Goal: Task Accomplishment & Management: Use online tool/utility

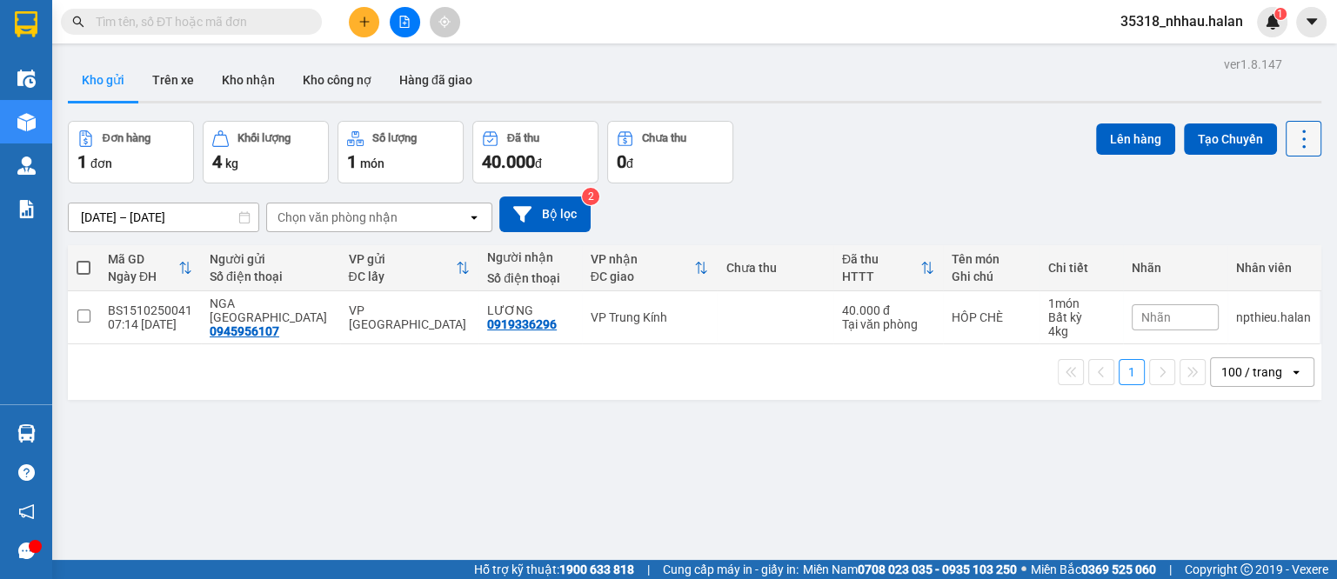
click at [1292, 142] on icon at bounding box center [1304, 139] width 24 height 24
click at [1267, 252] on span "Làm mới" at bounding box center [1262, 247] width 48 height 17
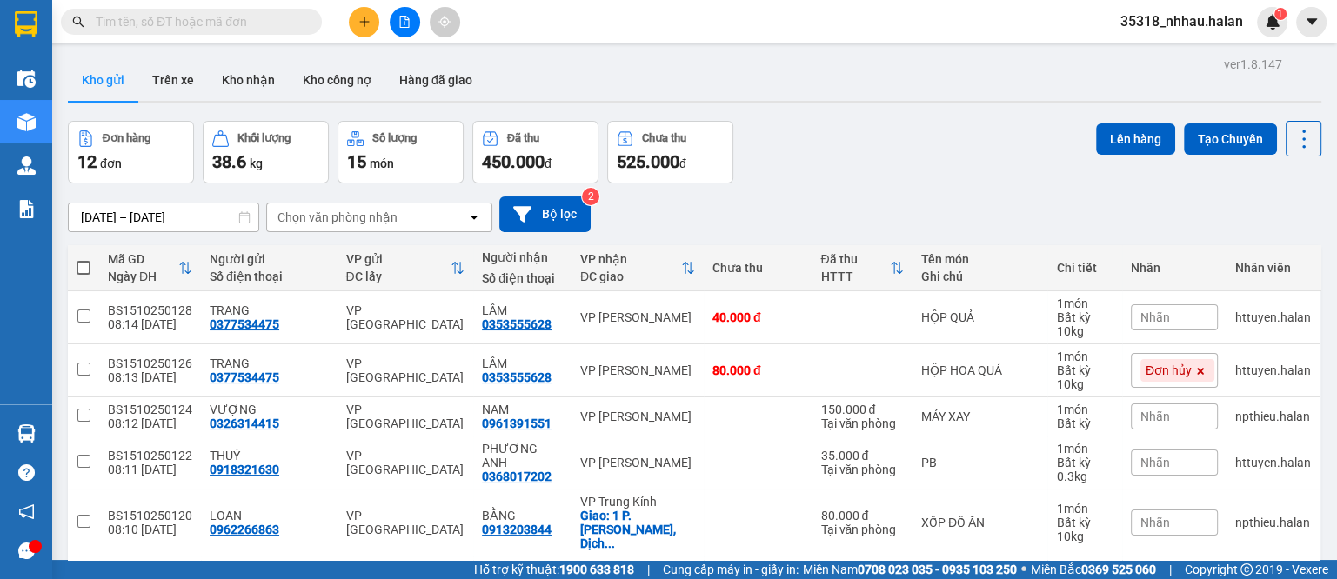
click at [366, 222] on div "Chọn văn phòng nhận" at bounding box center [337, 217] width 120 height 17
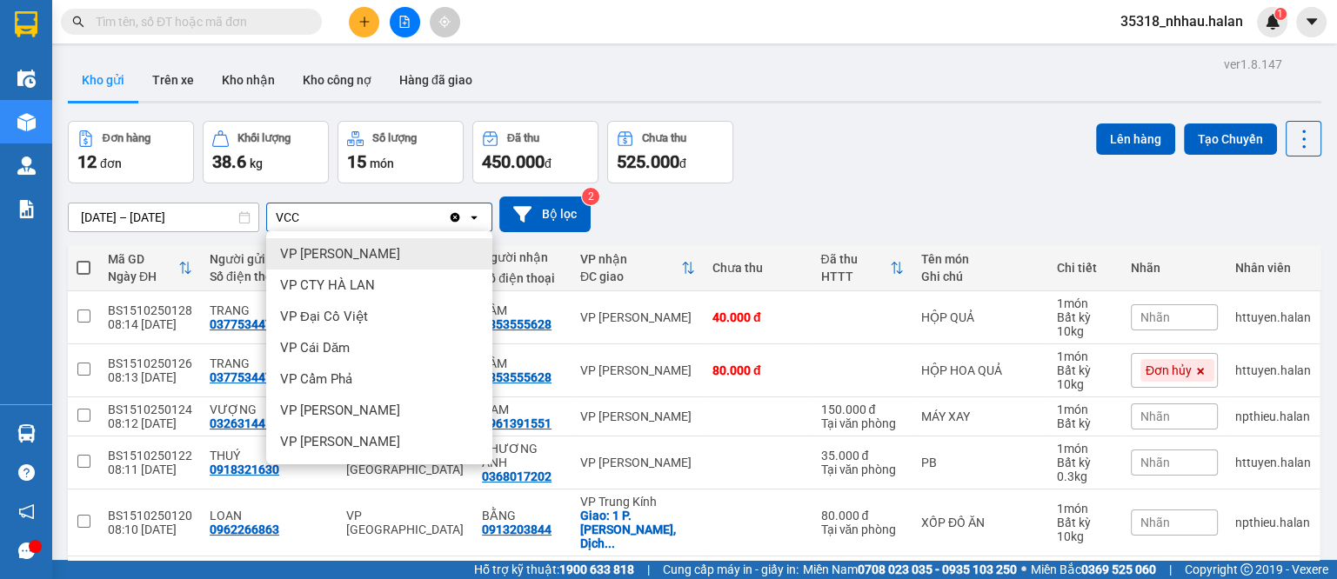
type input "VCC"
click at [358, 264] on div "VP [PERSON_NAME]" at bounding box center [379, 253] width 226 height 31
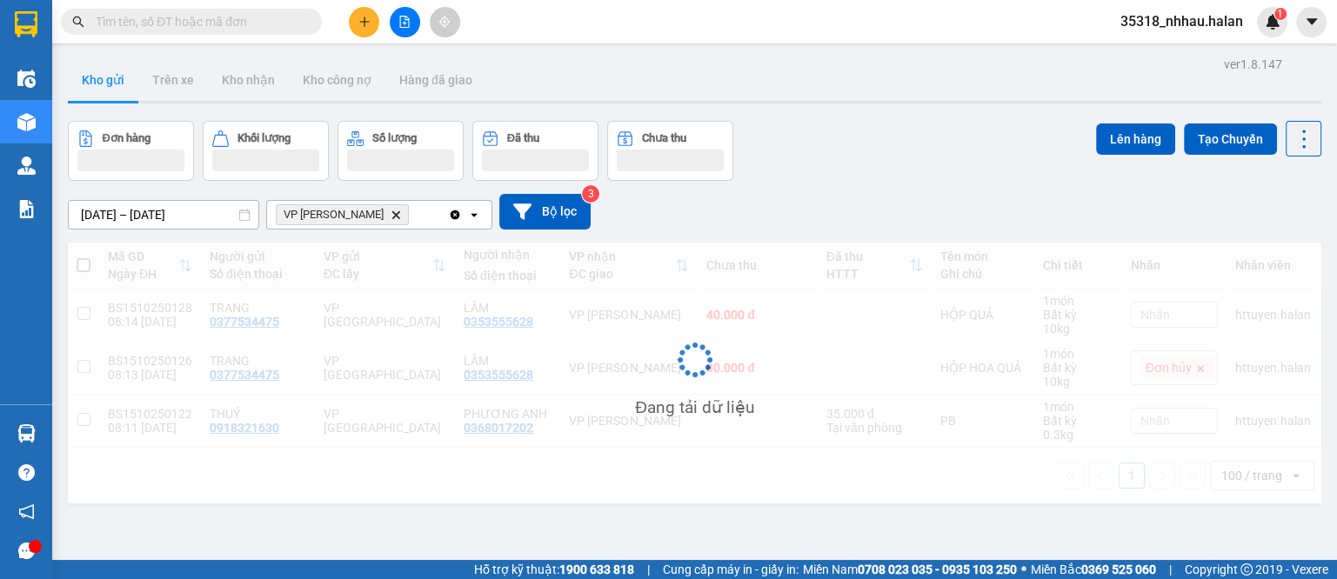
click at [408, 222] on div "VP Võ Chí Công Delete" at bounding box center [357, 215] width 181 height 28
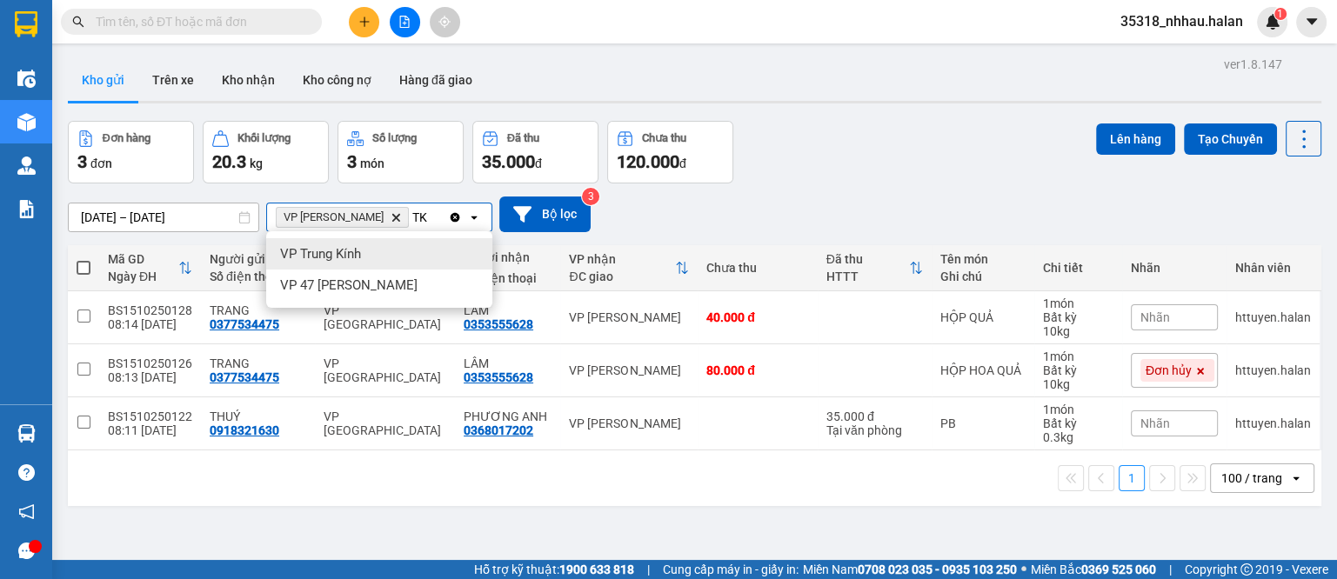
type input "TK"
click at [397, 257] on div "VP Trung Kính" at bounding box center [379, 253] width 226 height 31
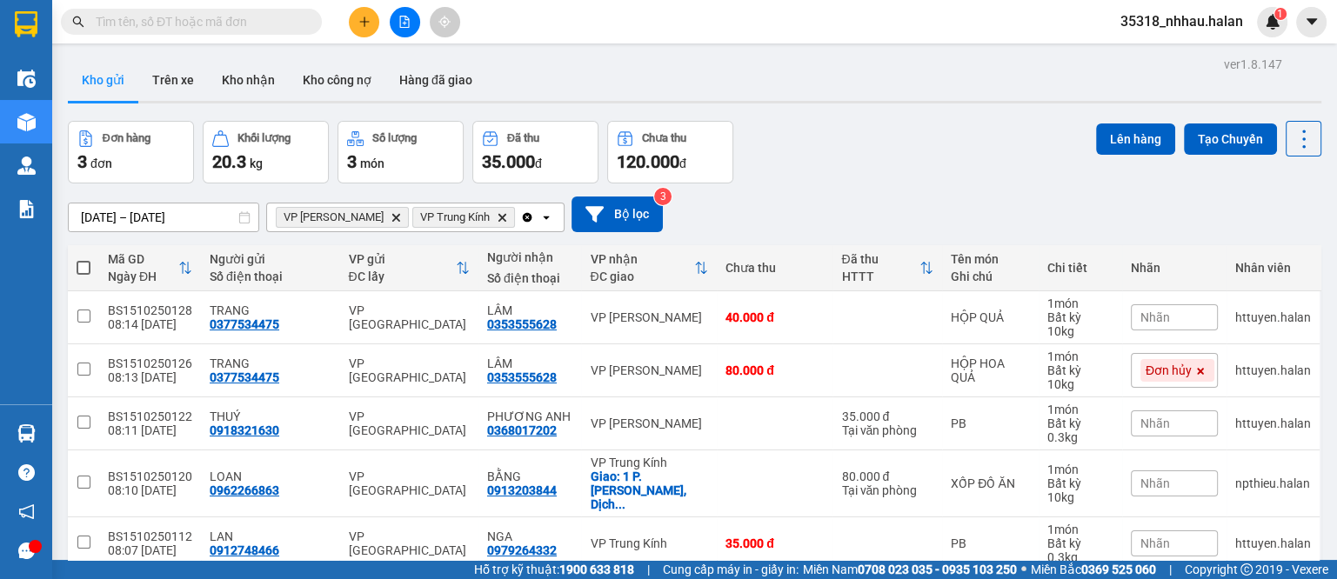
click at [520, 224] on div "Clear all open" at bounding box center [541, 218] width 43 height 28
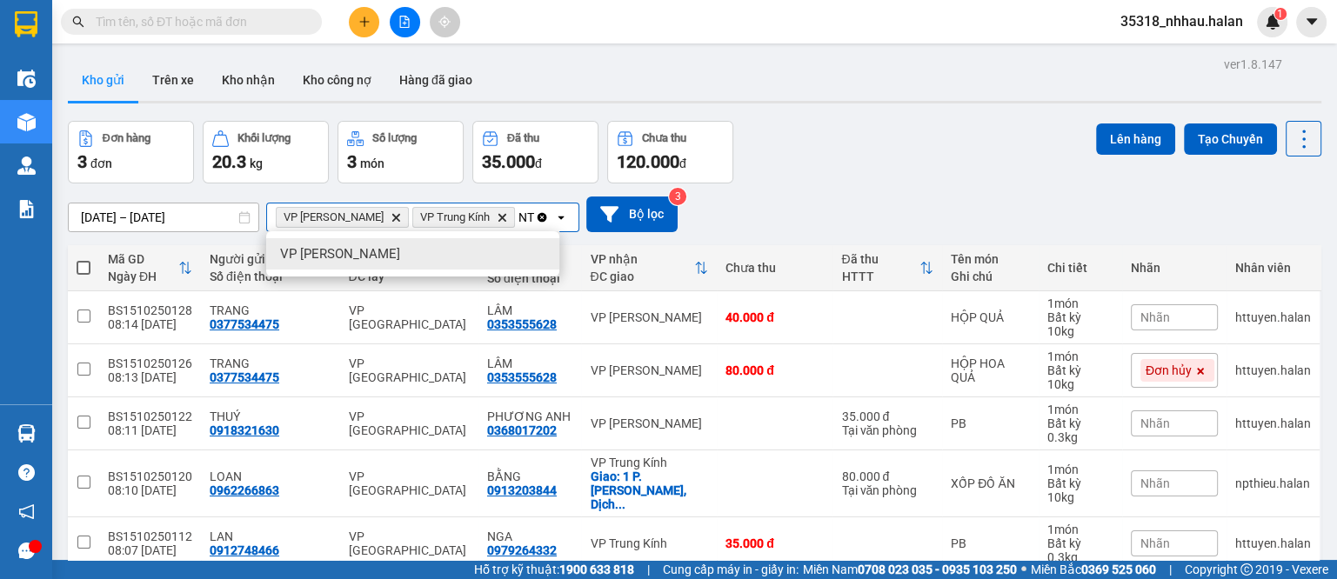
type input "NT"
click at [480, 260] on div "VP [PERSON_NAME]" at bounding box center [412, 253] width 293 height 31
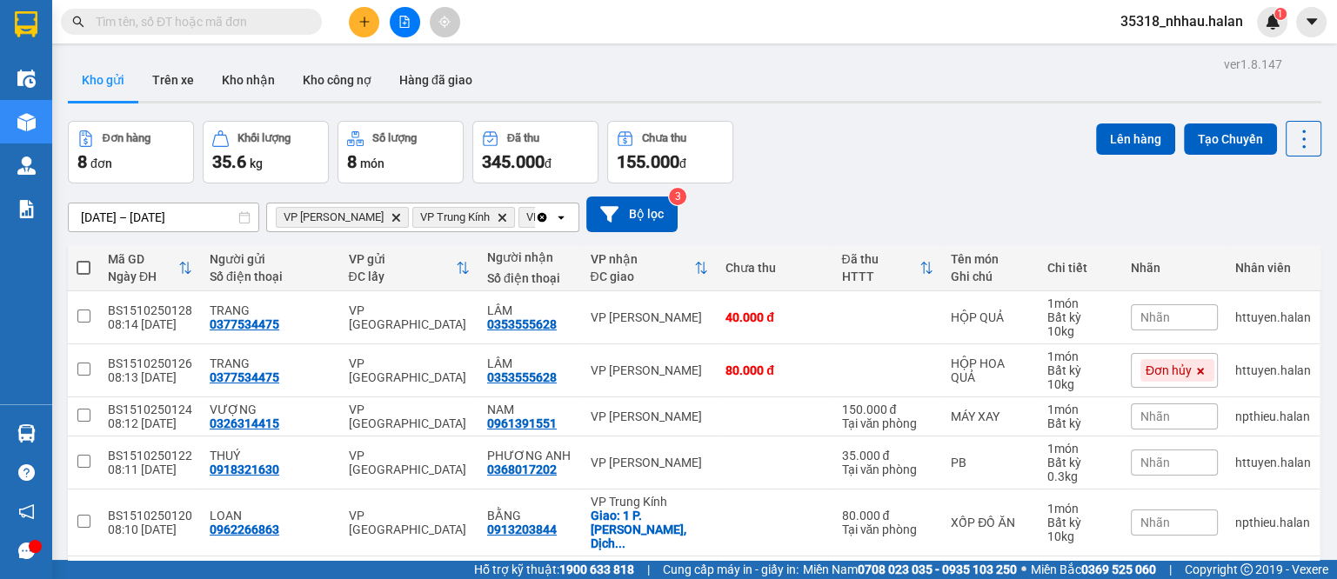
click at [84, 269] on span at bounding box center [84, 268] width 14 height 14
click at [84, 259] on input "checkbox" at bounding box center [84, 259] width 0 height 0
checkbox input "true"
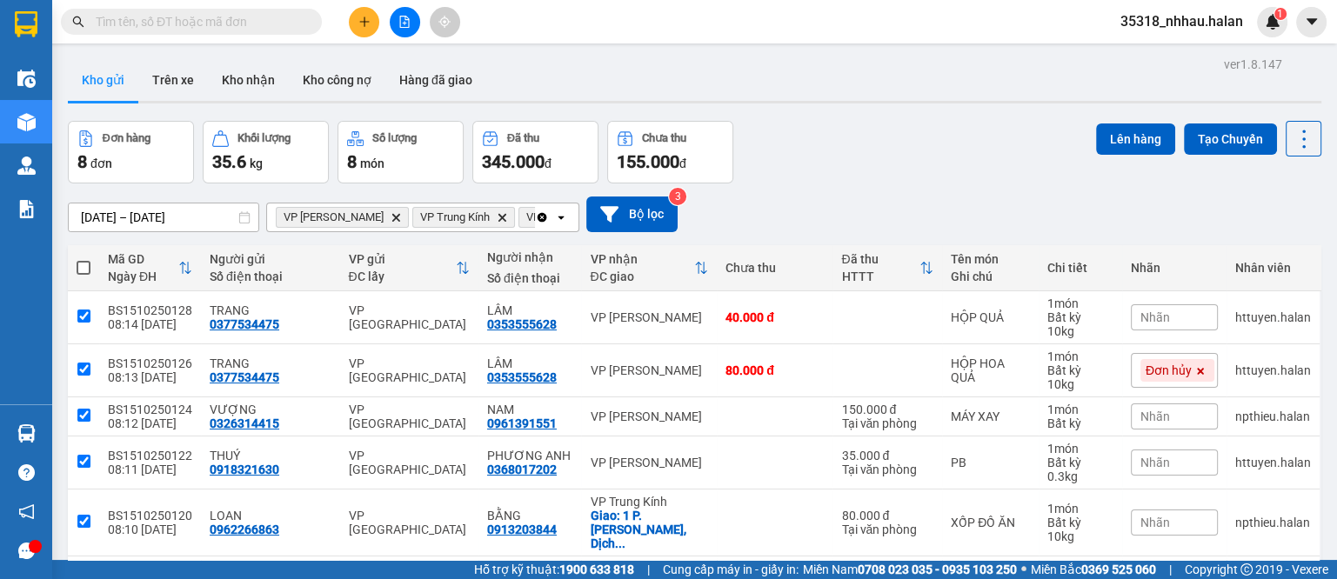
checkbox input "true"
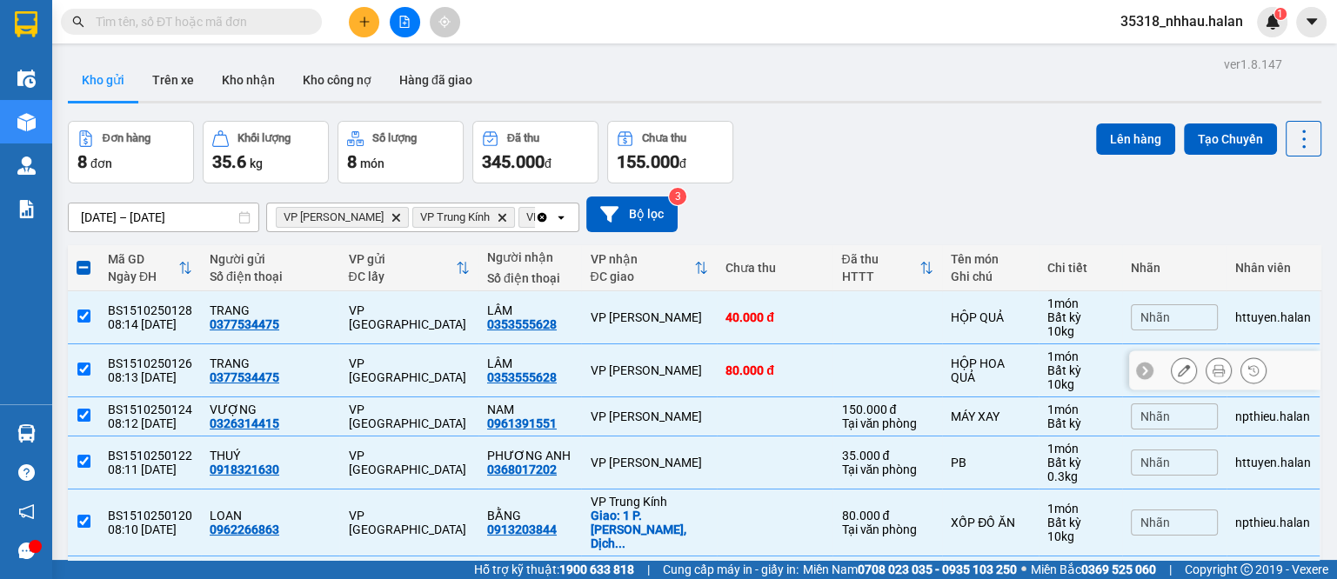
click at [82, 369] on input "checkbox" at bounding box center [83, 369] width 13 height 13
checkbox input "false"
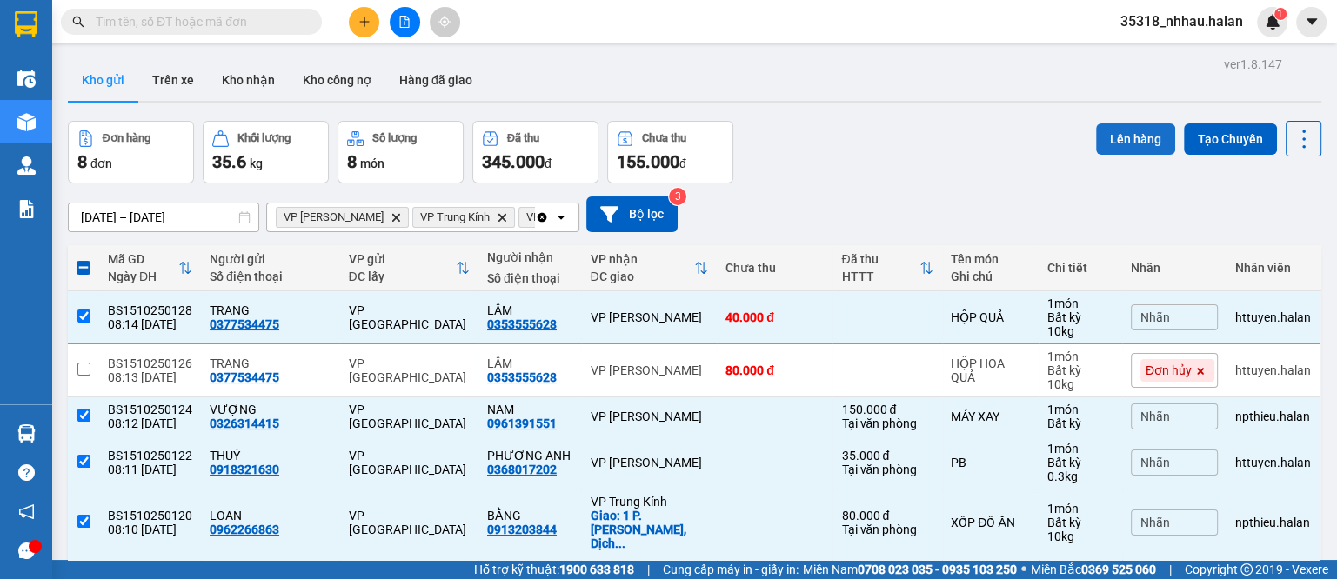
click at [1112, 139] on button "Lên hàng" at bounding box center [1135, 139] width 79 height 31
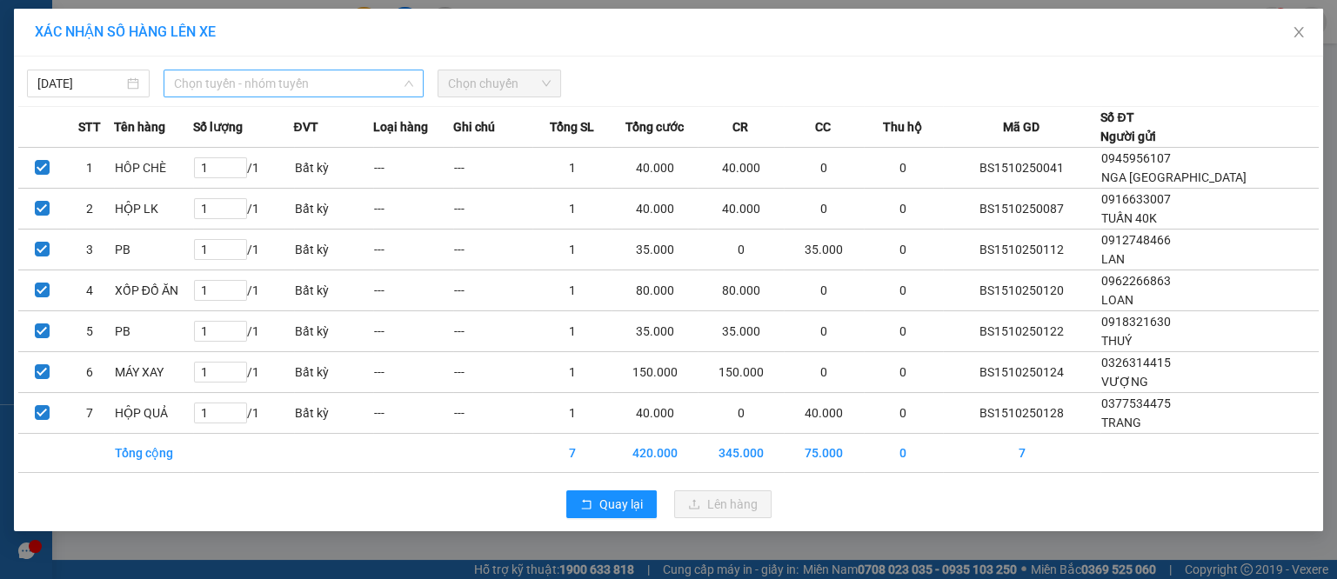
click at [257, 89] on span "Chọn tuyến - nhóm tuyến" at bounding box center [293, 83] width 239 height 26
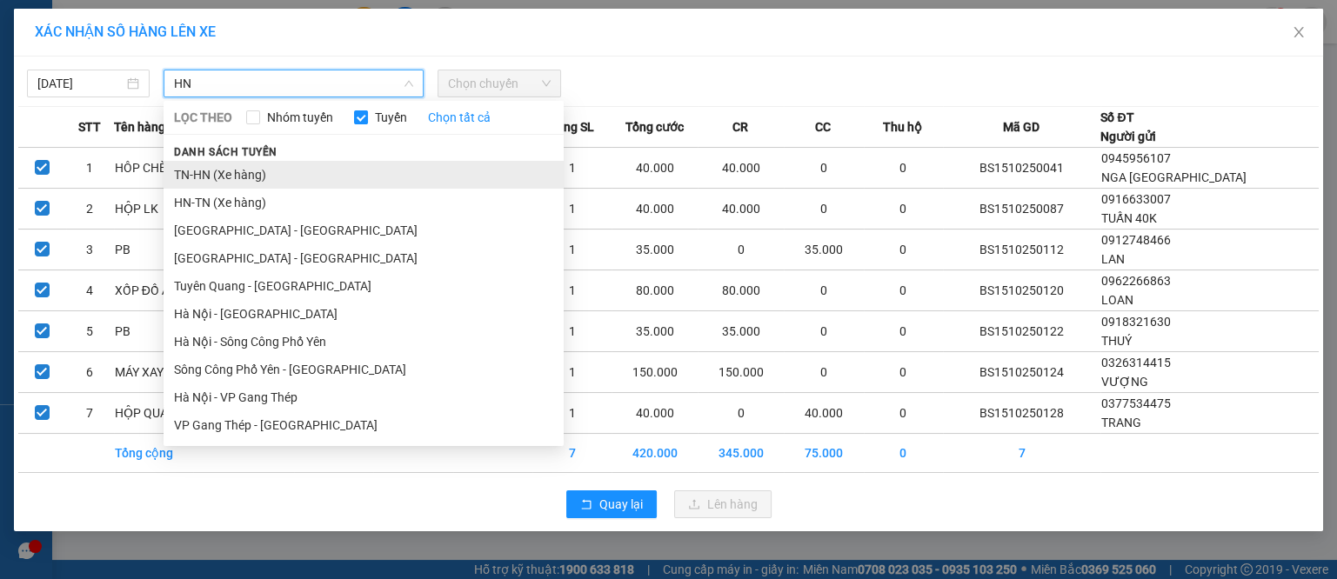
type input "HN"
drag, startPoint x: 231, startPoint y: 184, endPoint x: 271, endPoint y: 172, distance: 41.6
click at [234, 184] on li "TN-HN (Xe hàng)" at bounding box center [364, 175] width 400 height 28
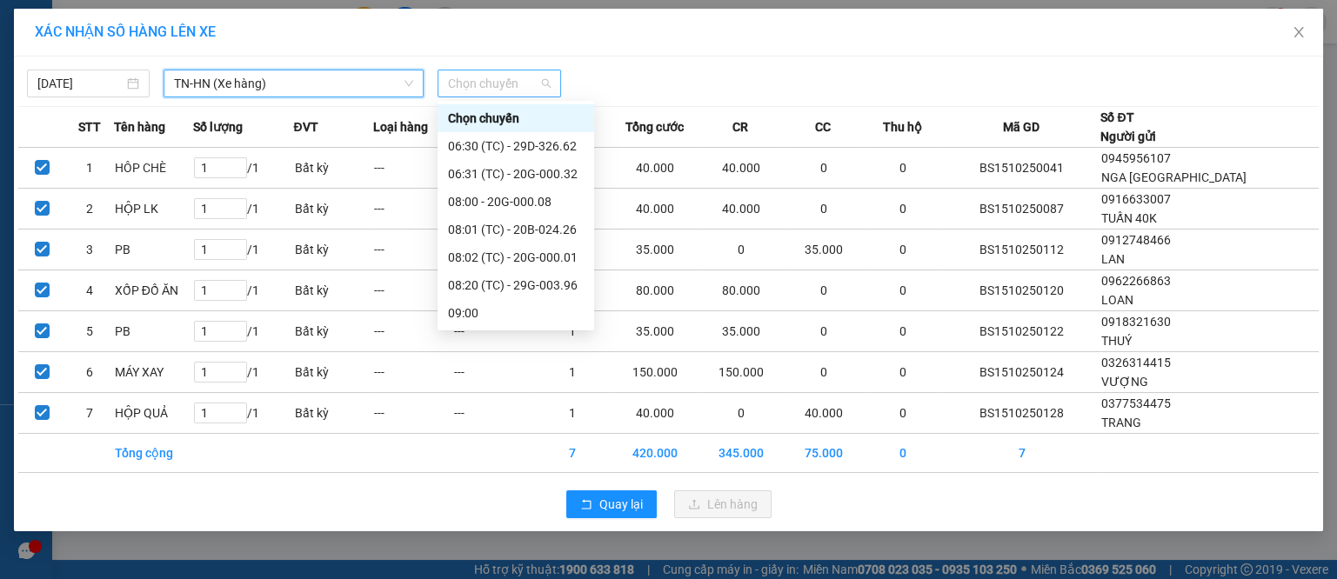
click at [468, 82] on span "Chọn chuyến" at bounding box center [499, 83] width 102 height 26
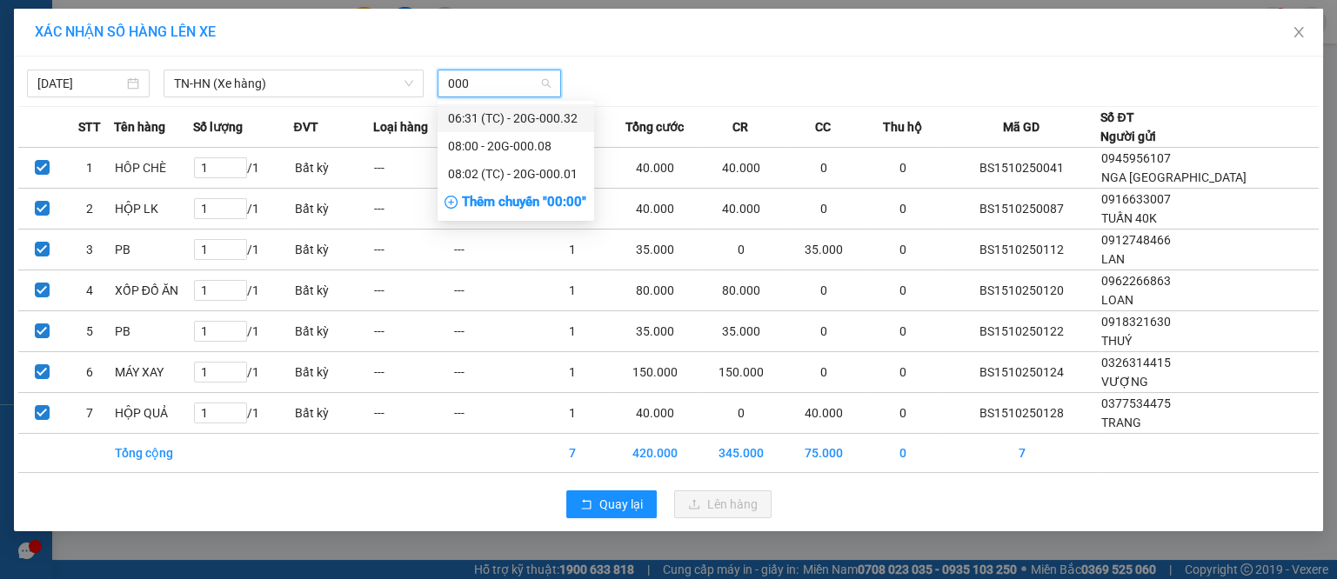
type input "0001"
click at [495, 119] on div "08:02 (TC) - 20G-000.01" at bounding box center [516, 118] width 136 height 19
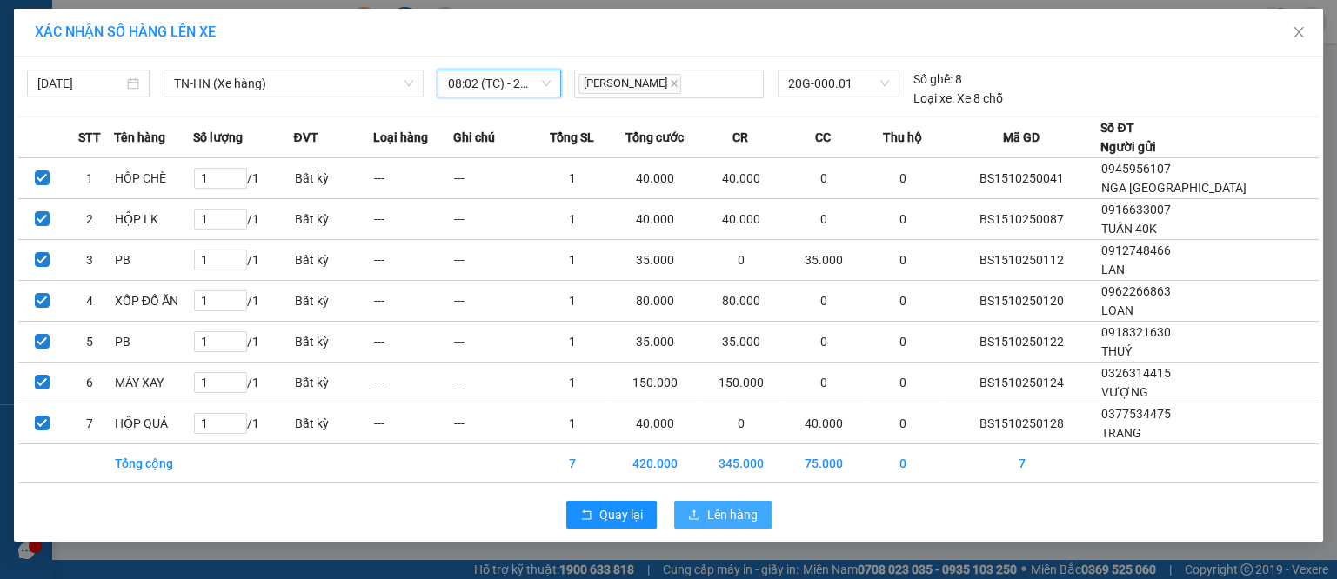
click at [751, 515] on span "Lên hàng" at bounding box center [732, 514] width 50 height 19
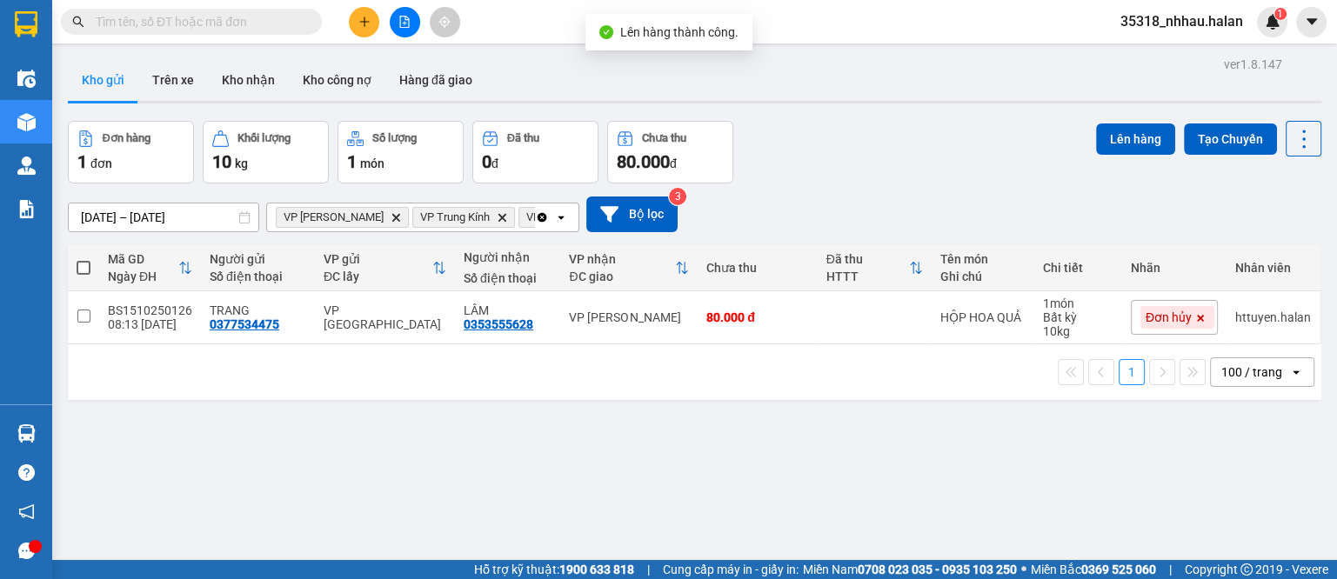
click at [543, 221] on icon "Clear all" at bounding box center [543, 217] width 10 height 10
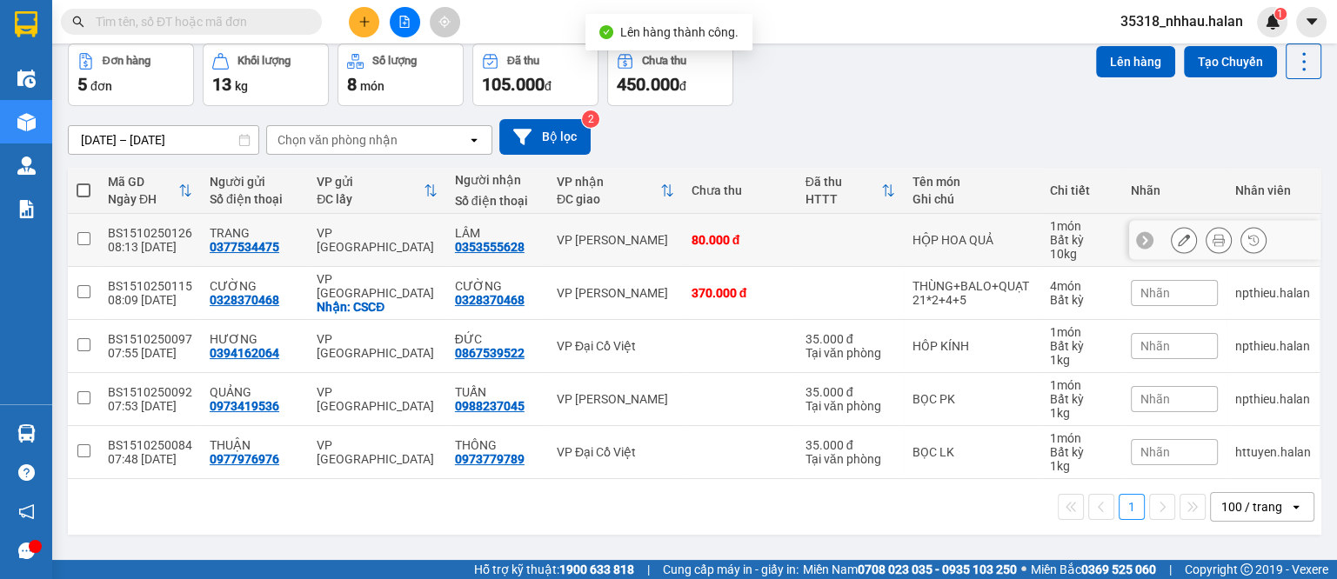
scroll to position [80, 0]
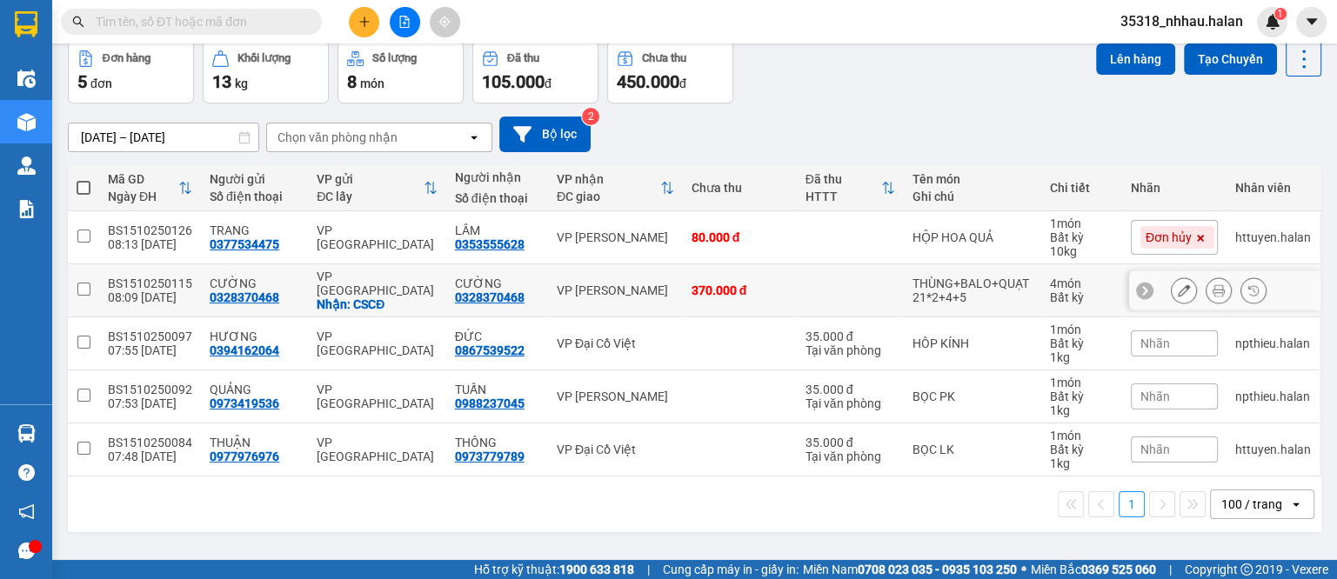
click at [622, 284] on div "VP [PERSON_NAME]" at bounding box center [615, 291] width 117 height 14
checkbox input "true"
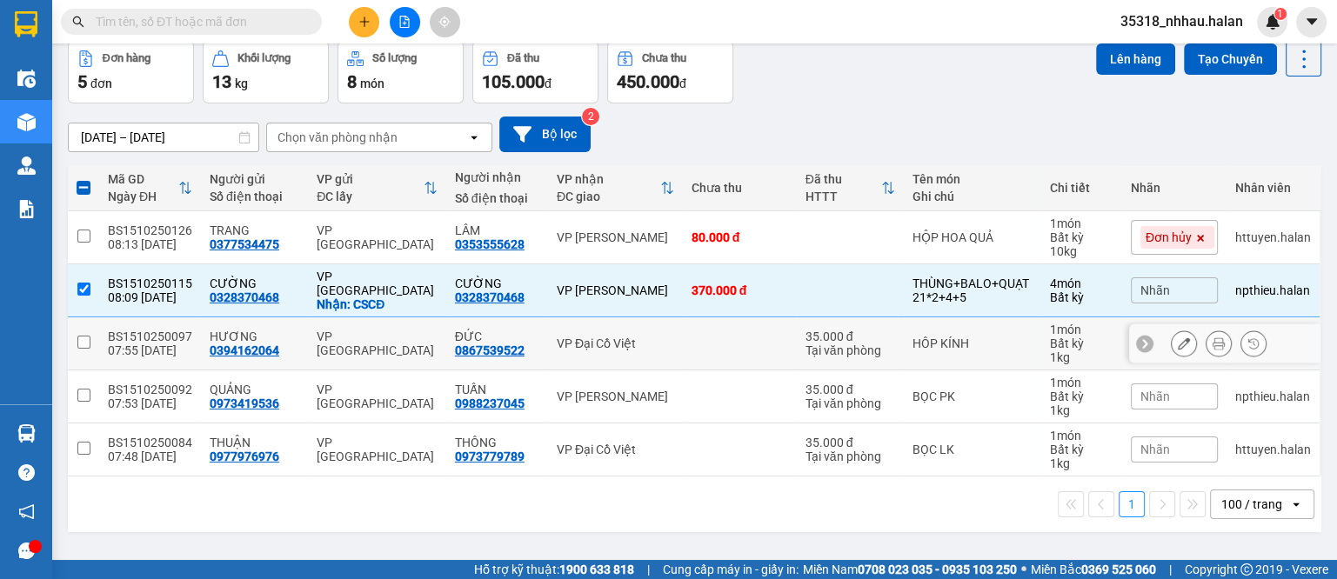
click at [626, 337] on div "VP Đại Cồ Việt" at bounding box center [615, 344] width 117 height 14
checkbox input "true"
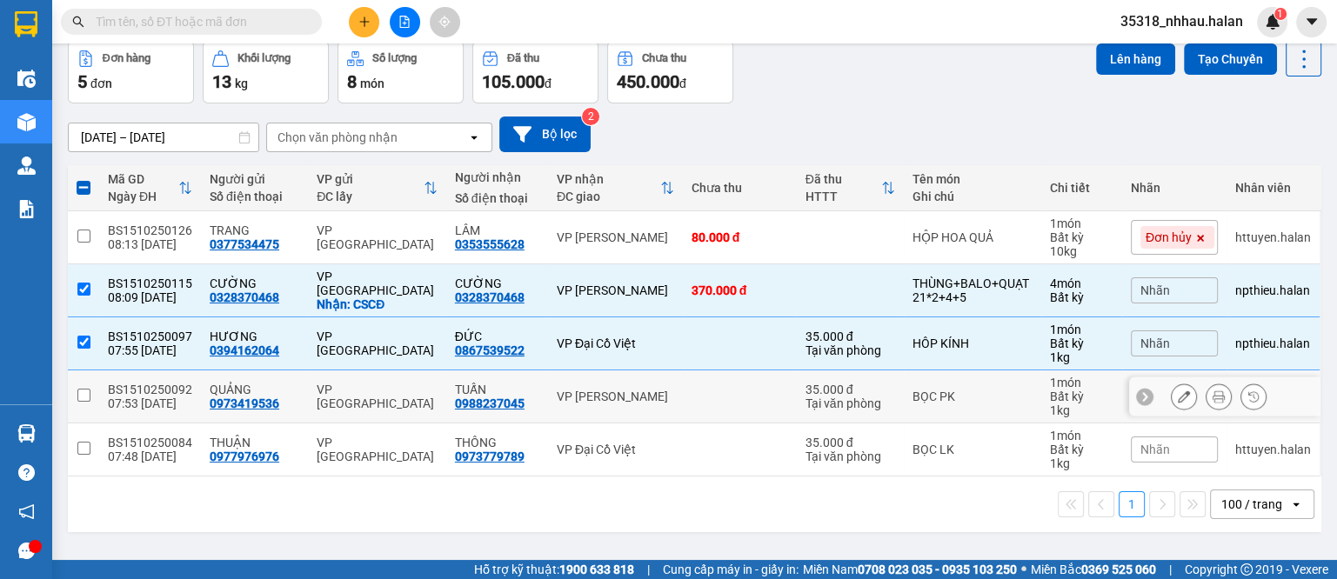
drag, startPoint x: 632, startPoint y: 379, endPoint x: 638, endPoint y: 413, distance: 34.3
click at [636, 390] on div "VP [PERSON_NAME]" at bounding box center [615, 397] width 117 height 14
checkbox input "true"
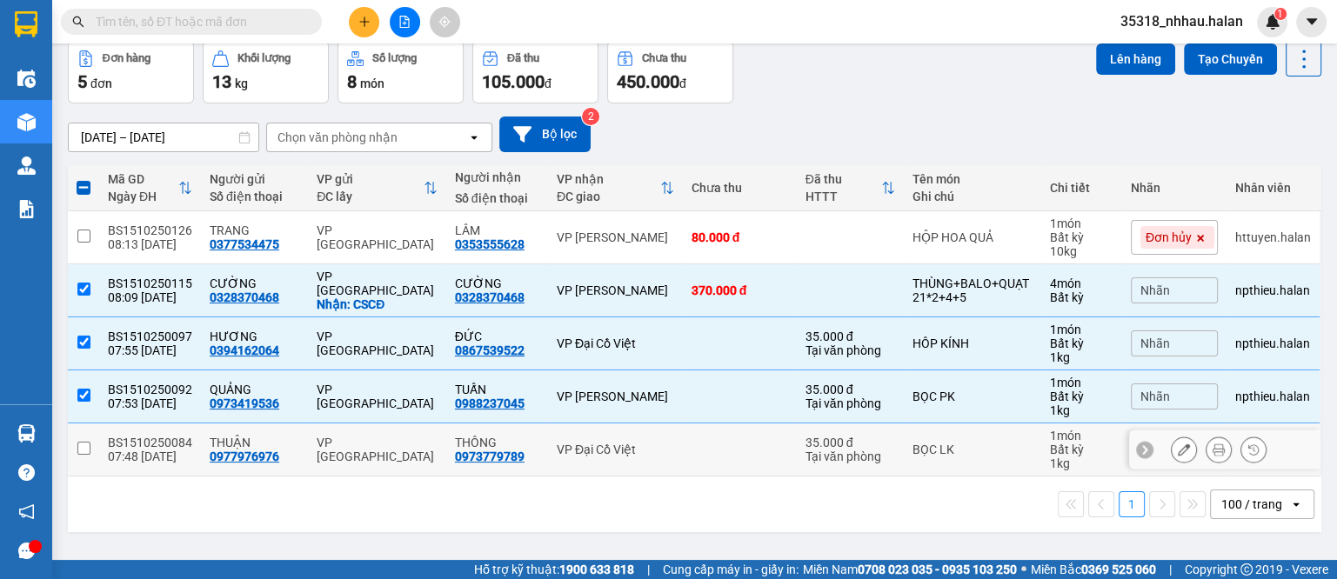
click at [639, 443] on div "VP Đại Cồ Việt" at bounding box center [615, 450] width 117 height 14
checkbox input "true"
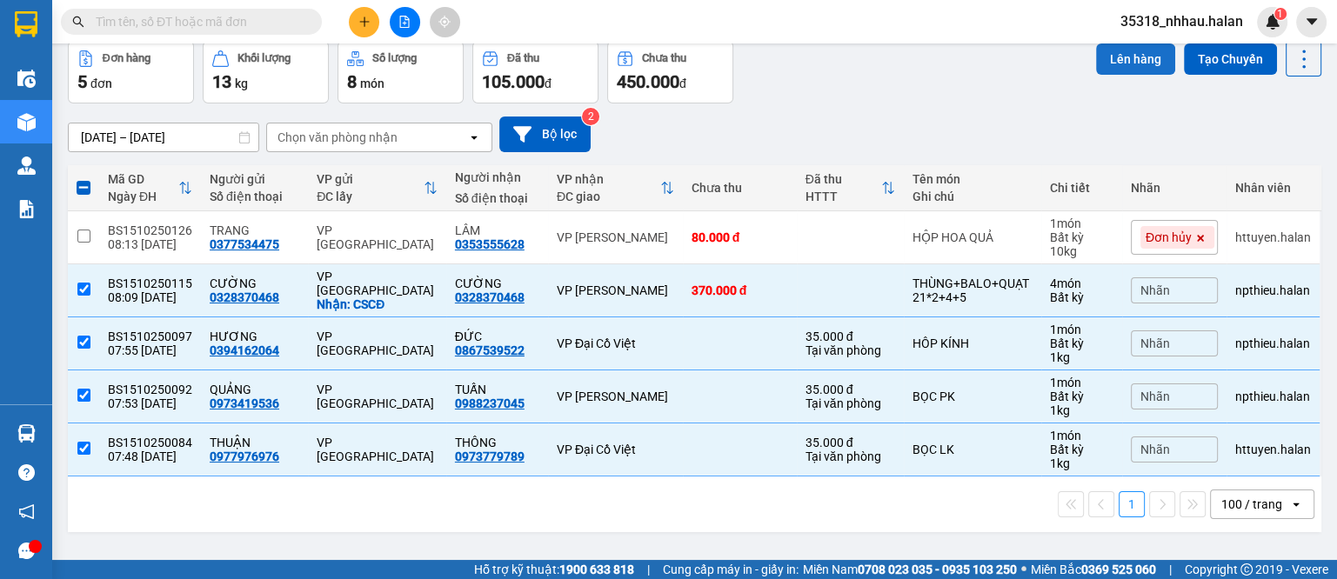
click at [1119, 57] on button "Lên hàng" at bounding box center [1135, 58] width 79 height 31
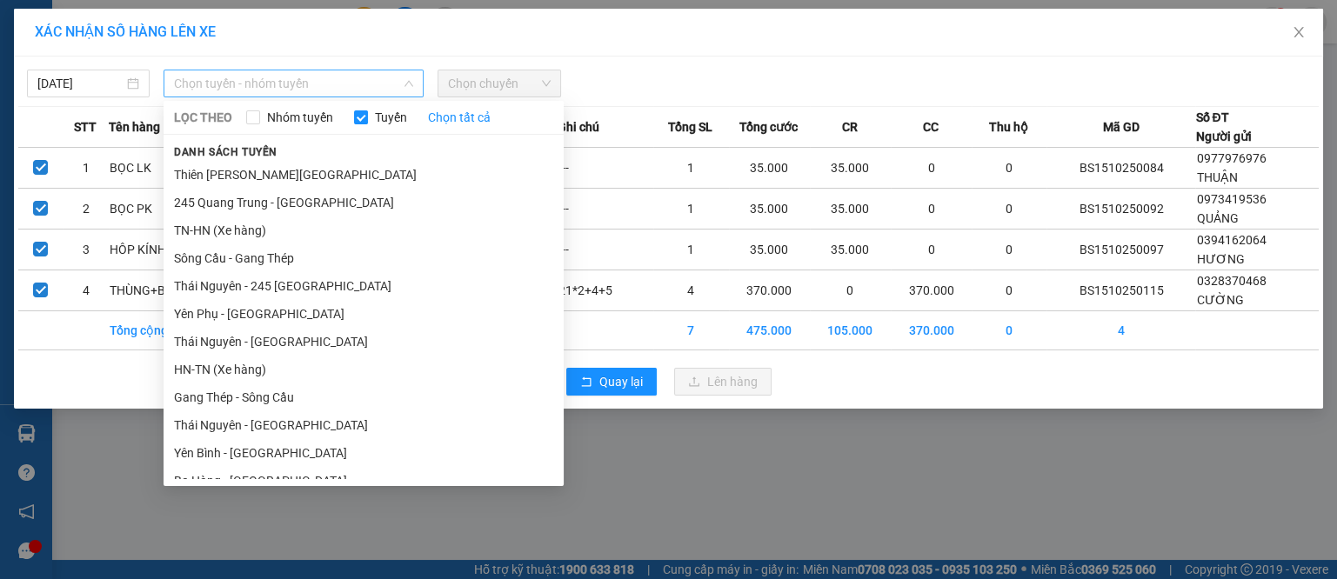
click at [298, 83] on span "Chọn tuyến - nhóm tuyến" at bounding box center [293, 83] width 239 height 26
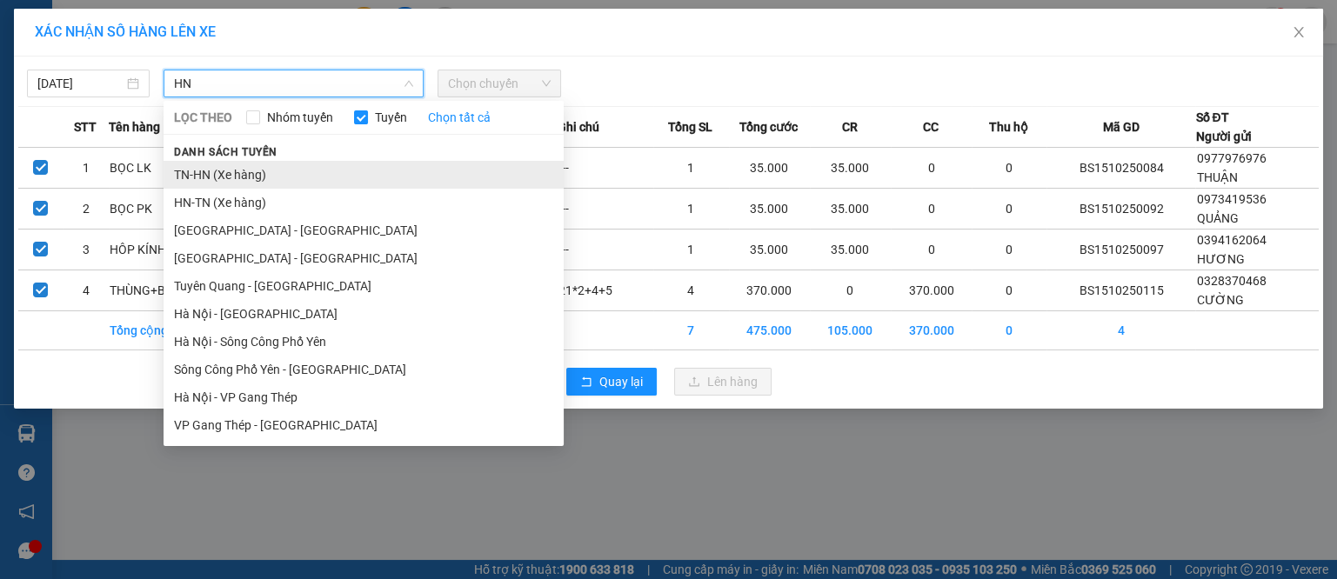
type input "HN"
click at [239, 164] on li "TN-HN (Xe hàng)" at bounding box center [364, 175] width 400 height 28
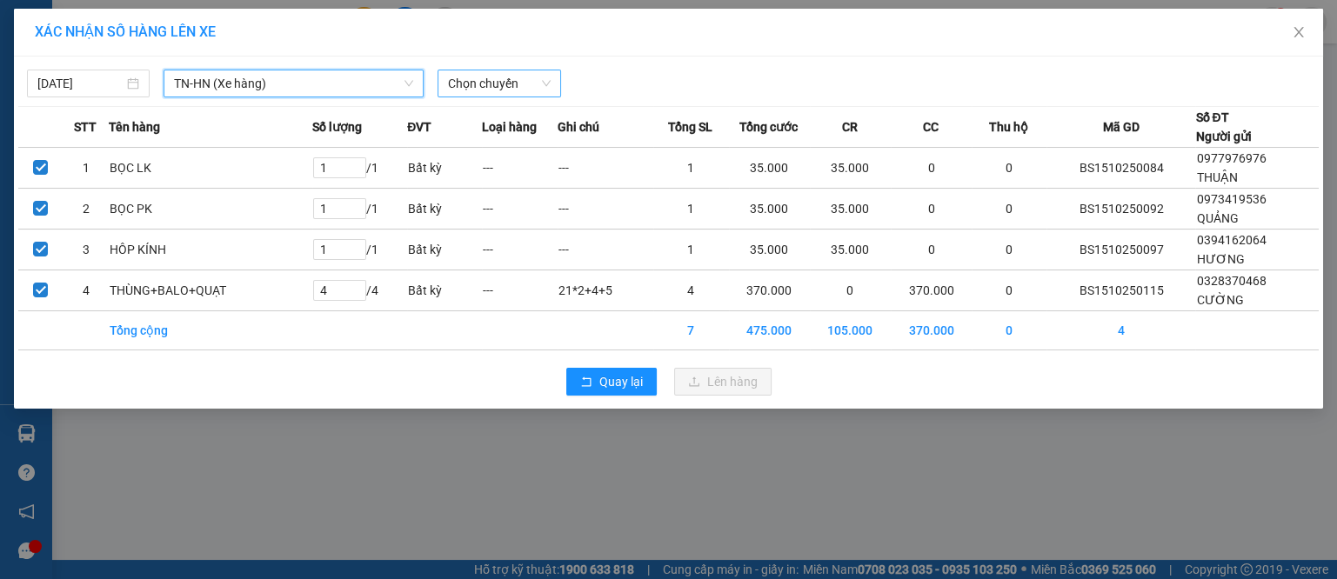
click at [466, 86] on span "Chọn chuyến" at bounding box center [499, 83] width 102 height 26
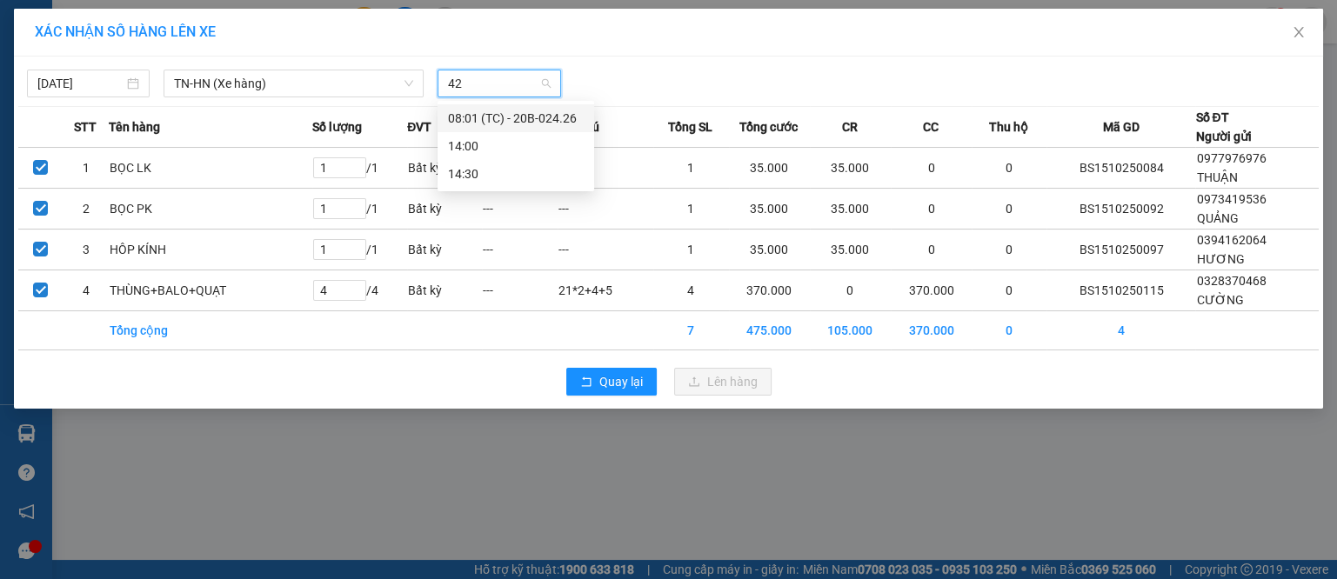
type input "426"
click at [539, 122] on div "08:01 (TC) - 20B-024.26" at bounding box center [516, 118] width 136 height 19
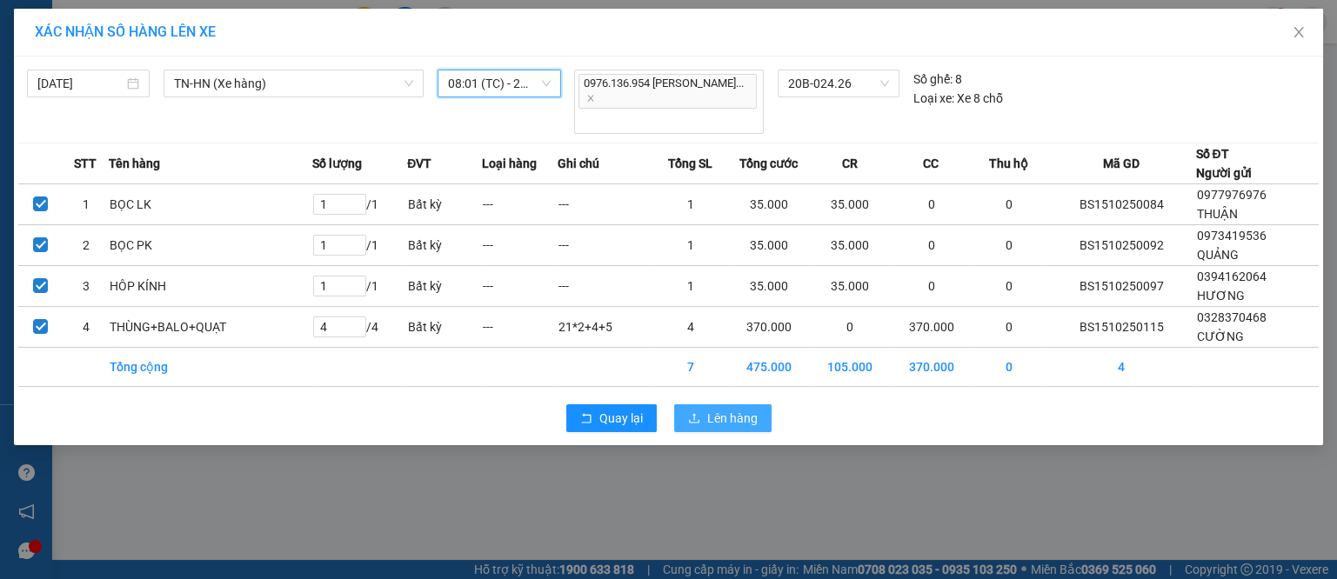
click at [716, 409] on span "Lên hàng" at bounding box center [732, 418] width 50 height 19
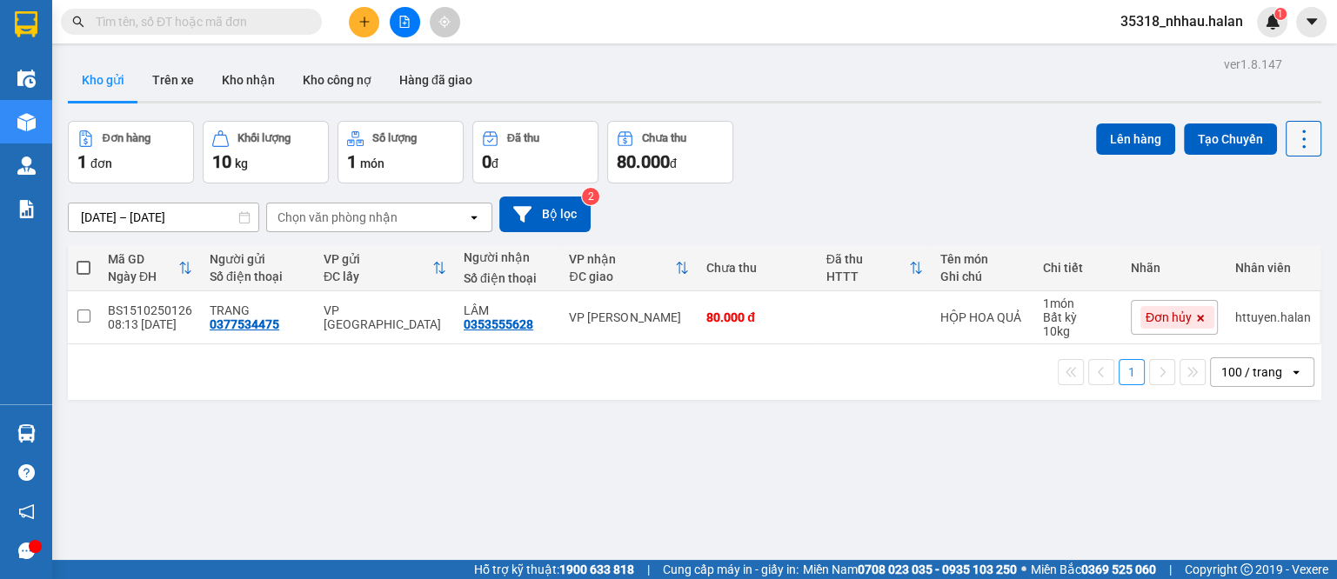
drag, startPoint x: 1294, startPoint y: 129, endPoint x: 1294, endPoint y: 143, distance: 13.9
click at [1294, 130] on icon at bounding box center [1304, 139] width 24 height 24
click at [1285, 245] on div "Làm mới" at bounding box center [1254, 247] width 103 height 17
click at [288, 23] on input "text" at bounding box center [198, 21] width 205 height 19
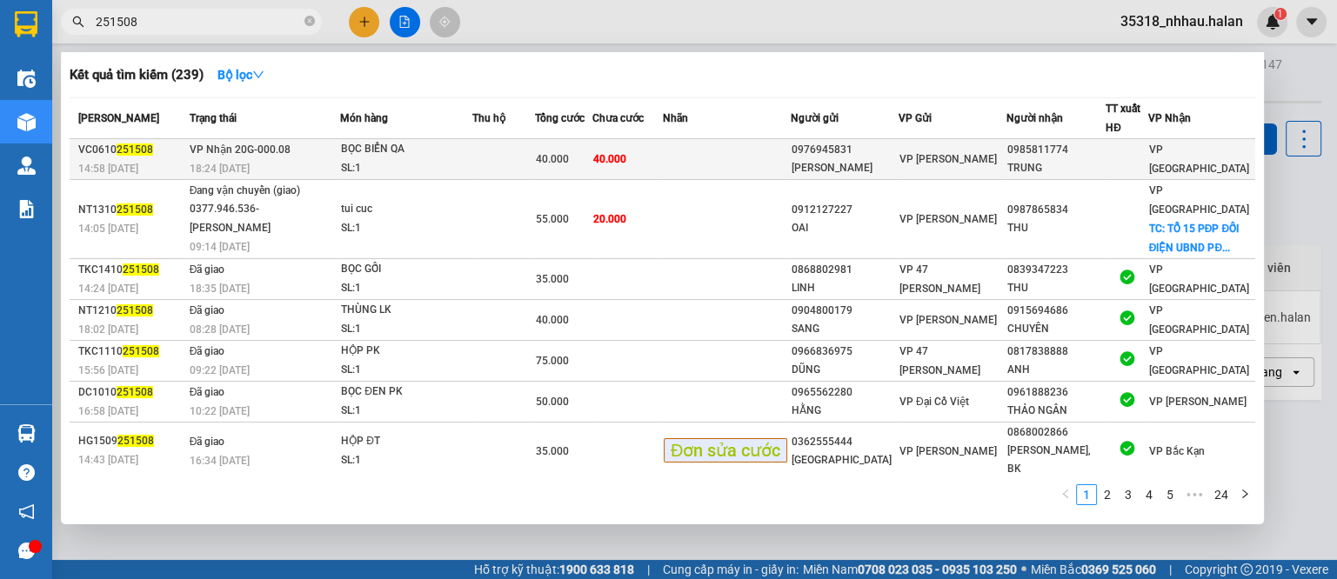
type input "251508"
click at [422, 166] on div "SL: 1" at bounding box center [406, 168] width 130 height 19
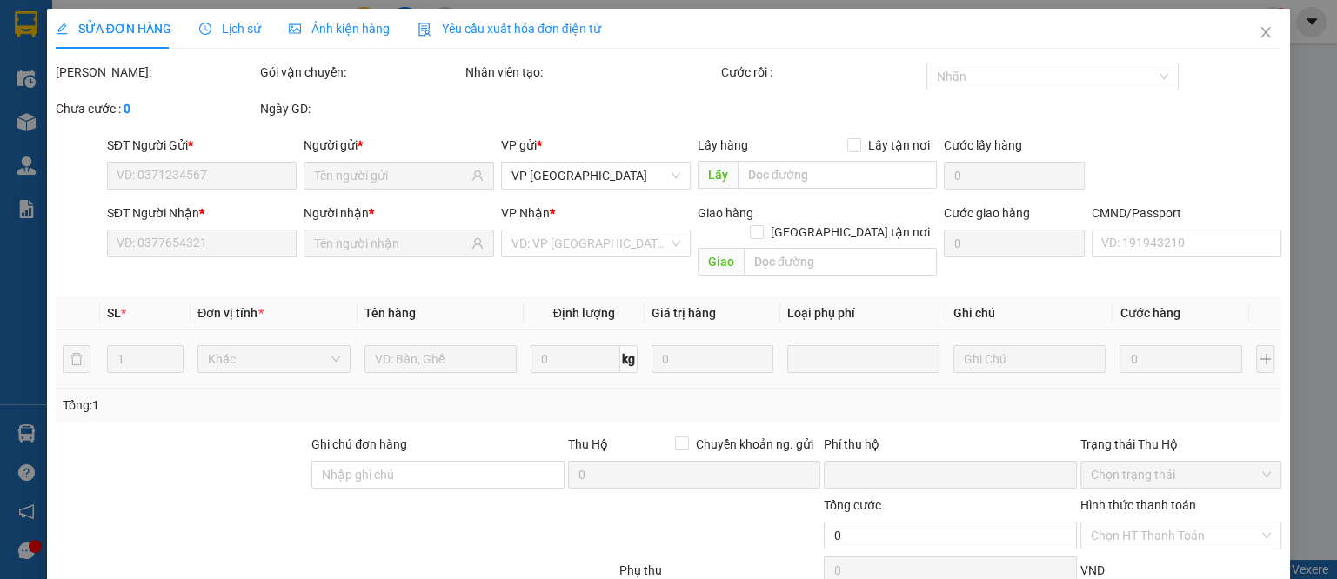
type input "0976945831"
type input "[PERSON_NAME]"
type input "0985811774"
type input "TRUNG"
type input "020089012528"
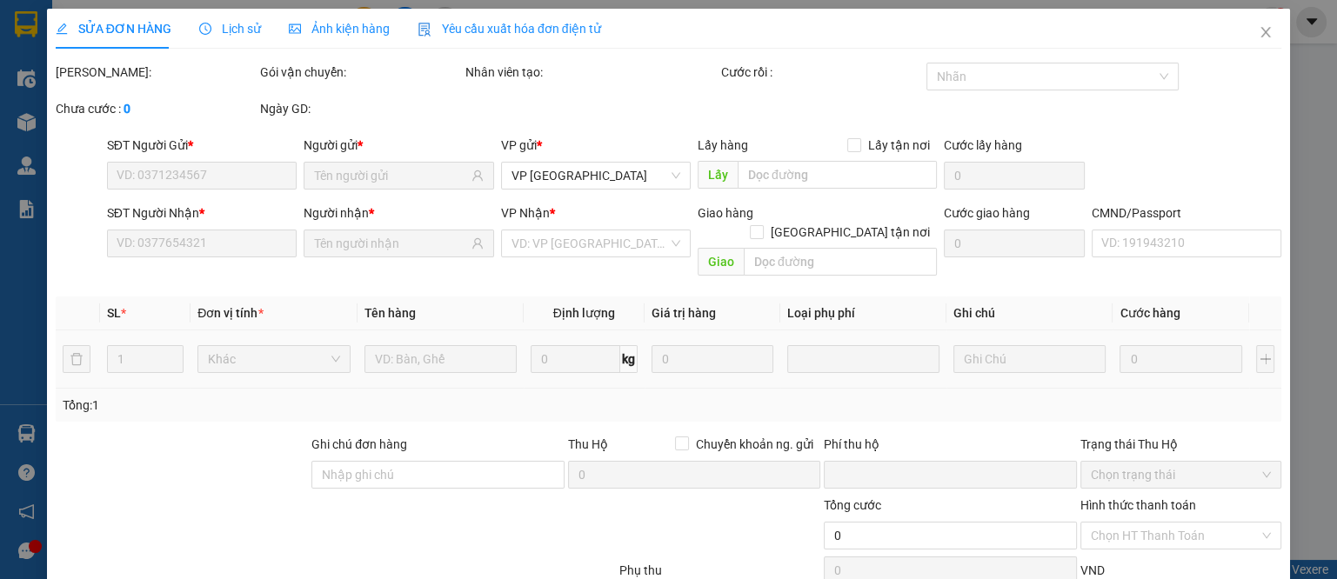
type input "0"
type input "40.000"
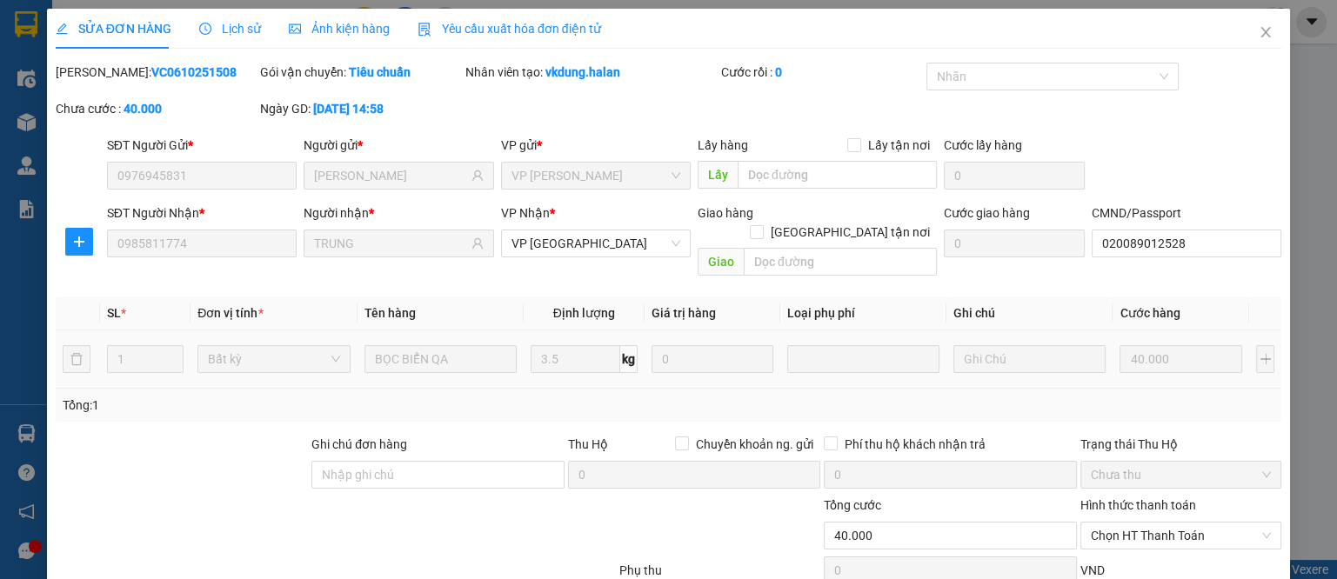
scroll to position [101, 0]
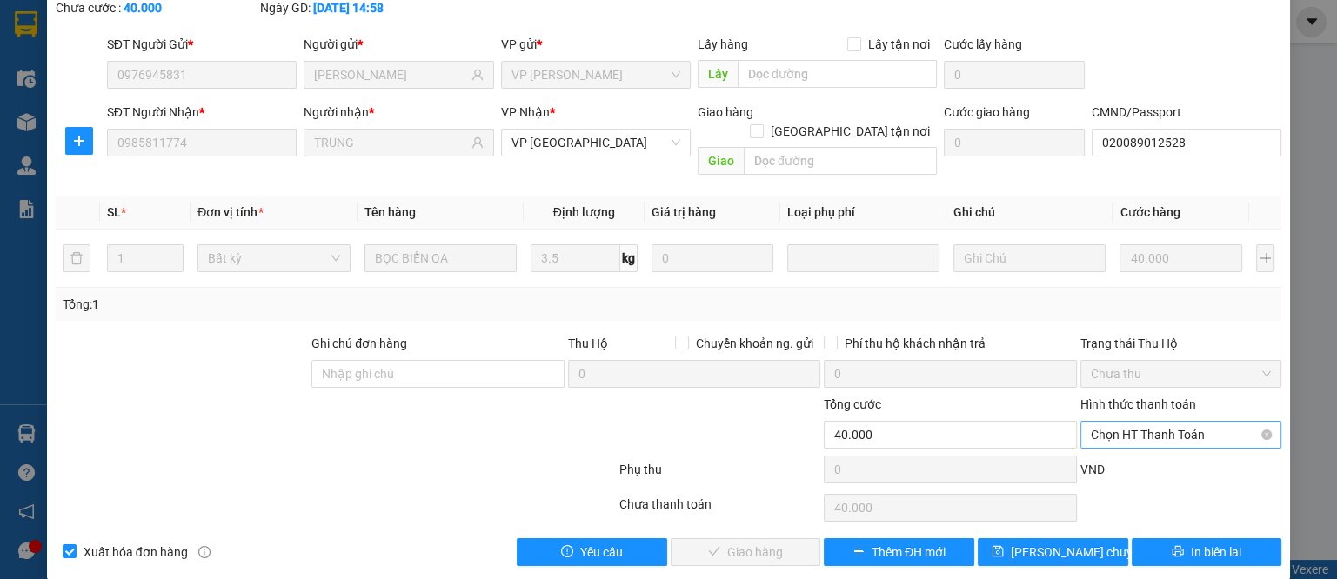
click at [1101, 424] on span "Chọn HT Thanh Toán" at bounding box center [1181, 435] width 181 height 26
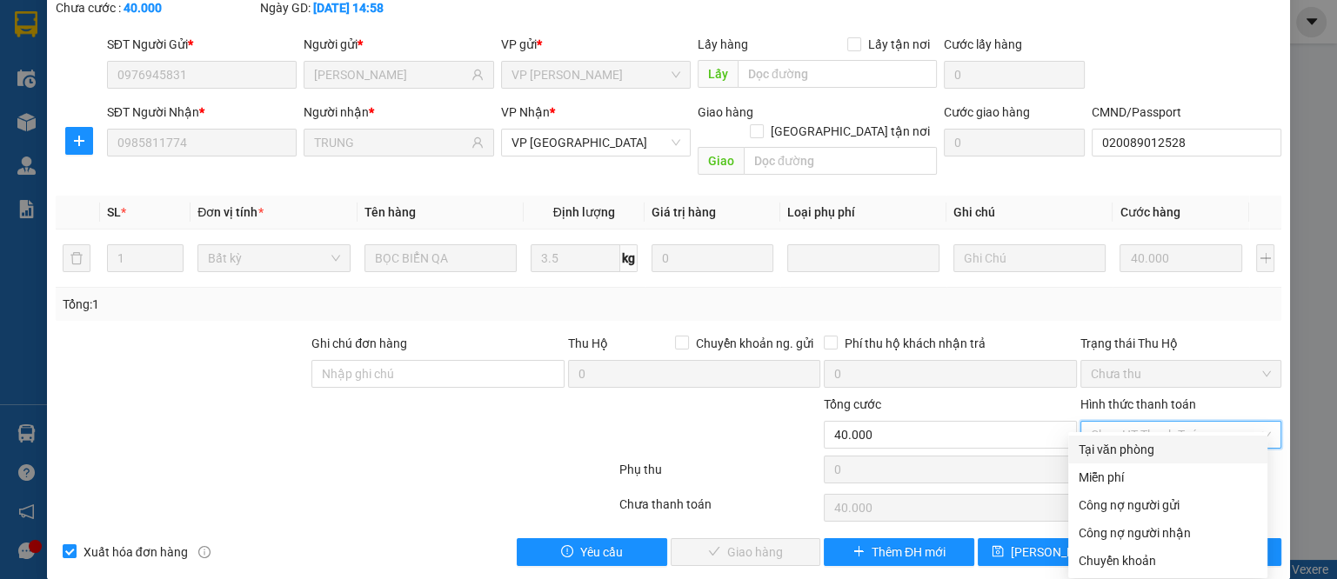
click at [1102, 442] on div "Tại văn phòng" at bounding box center [1168, 449] width 178 height 19
type input "0"
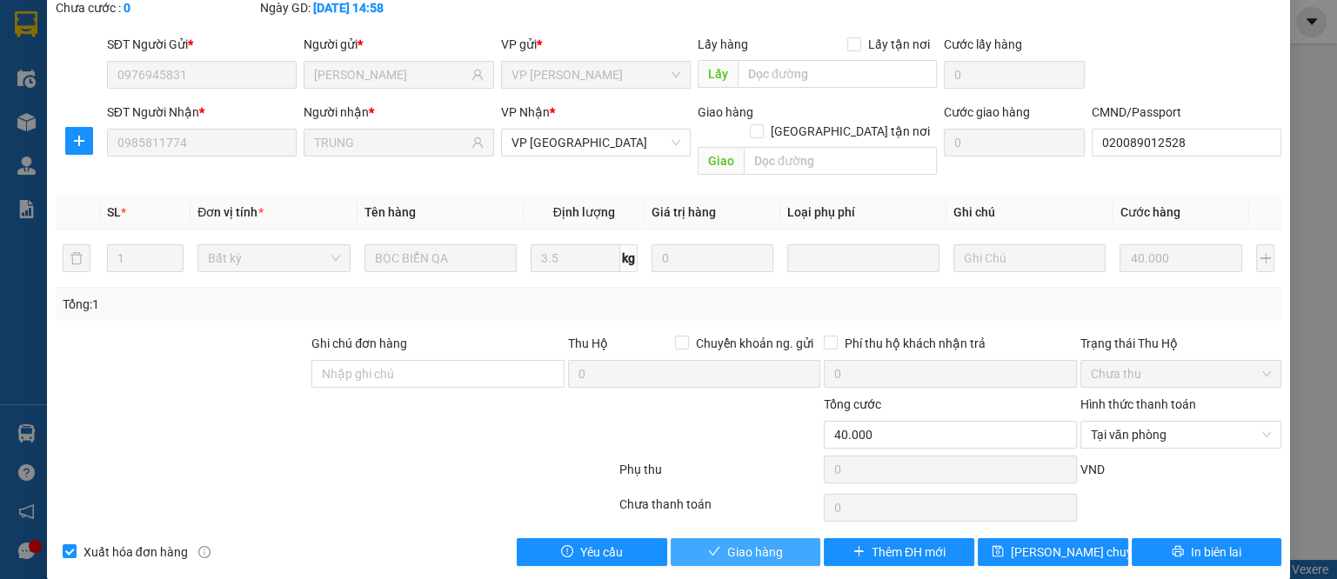
click at [784, 538] on button "Giao hàng" at bounding box center [746, 552] width 150 height 28
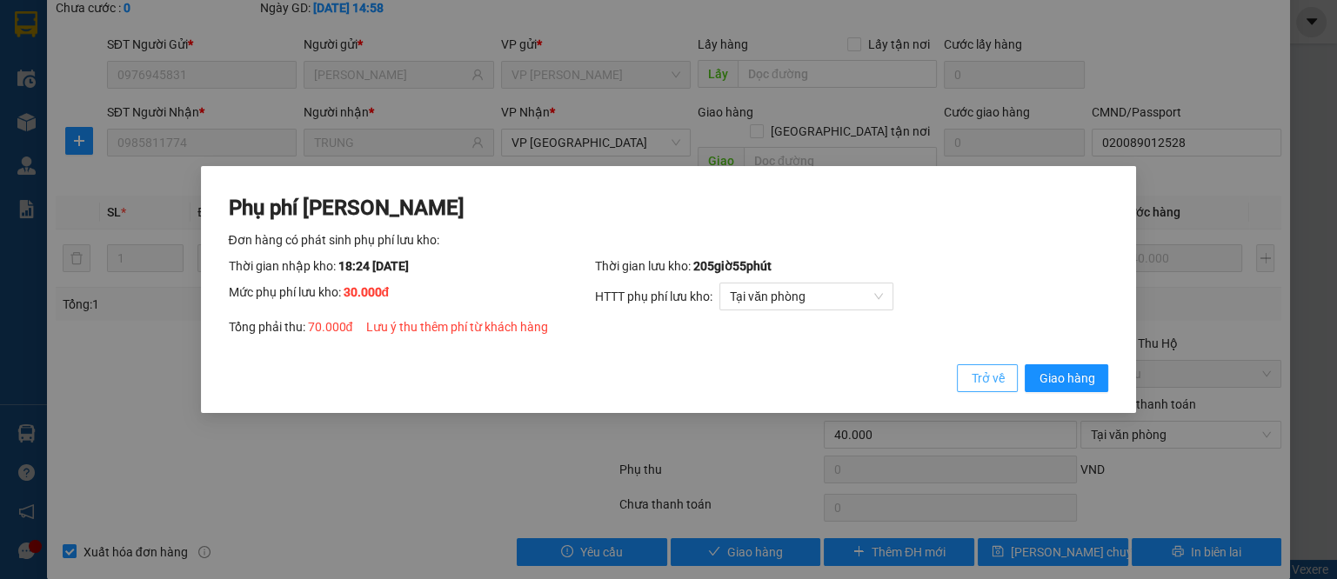
click at [976, 379] on span "Trở về" at bounding box center [987, 378] width 33 height 19
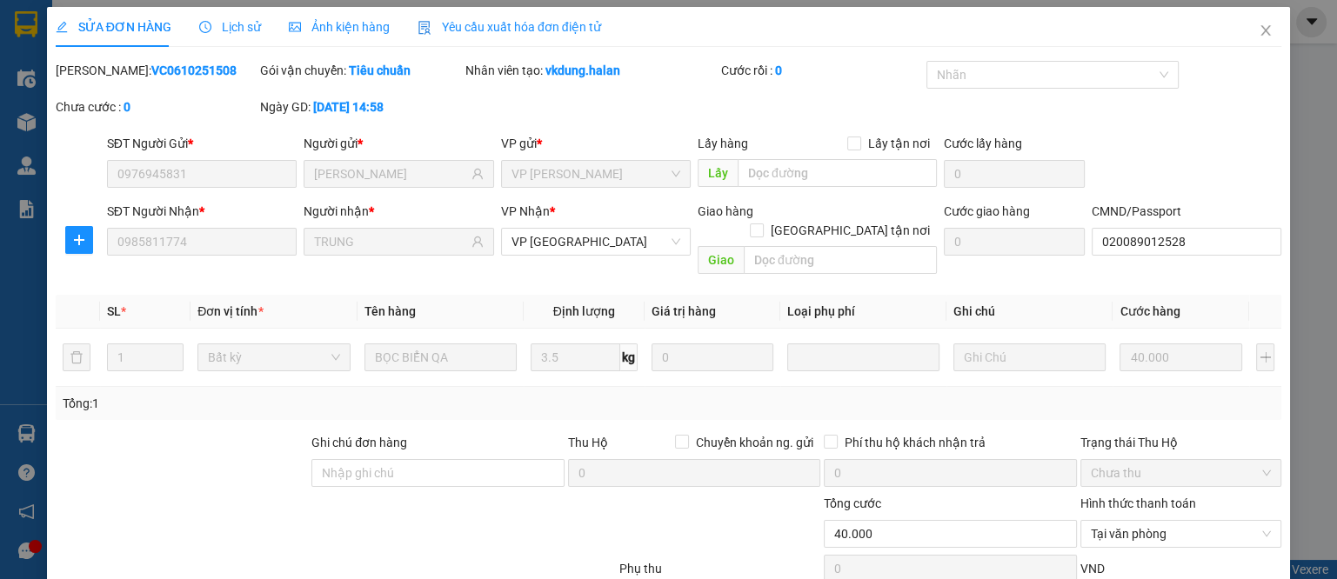
scroll to position [0, 0]
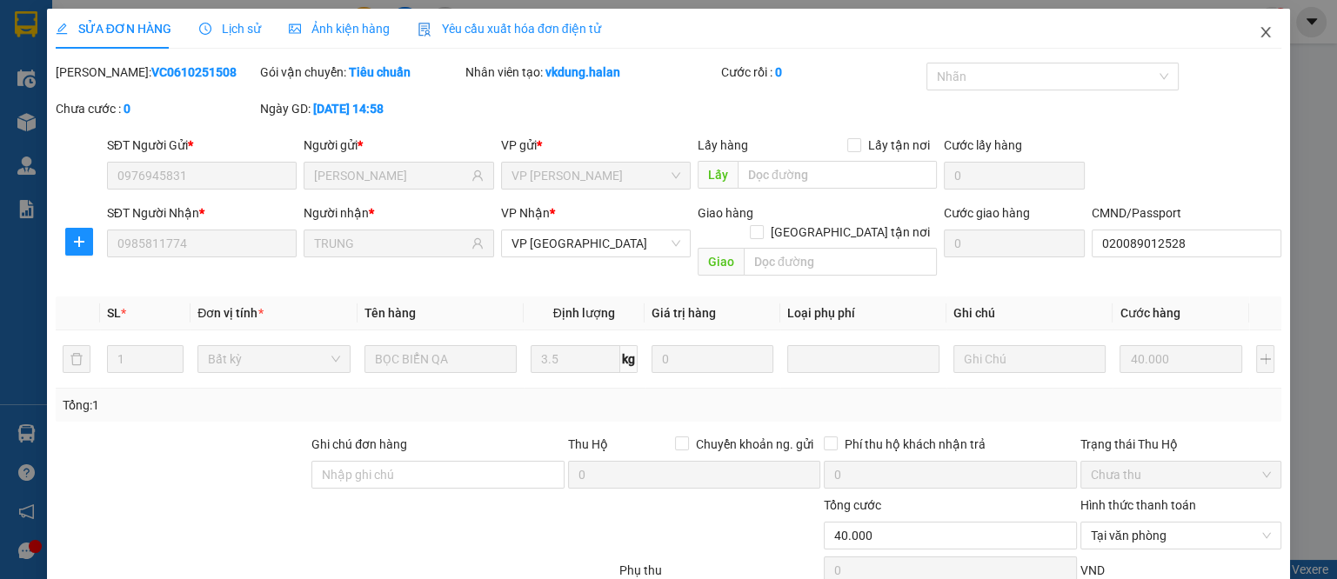
click at [1259, 31] on icon "close" at bounding box center [1266, 32] width 14 height 14
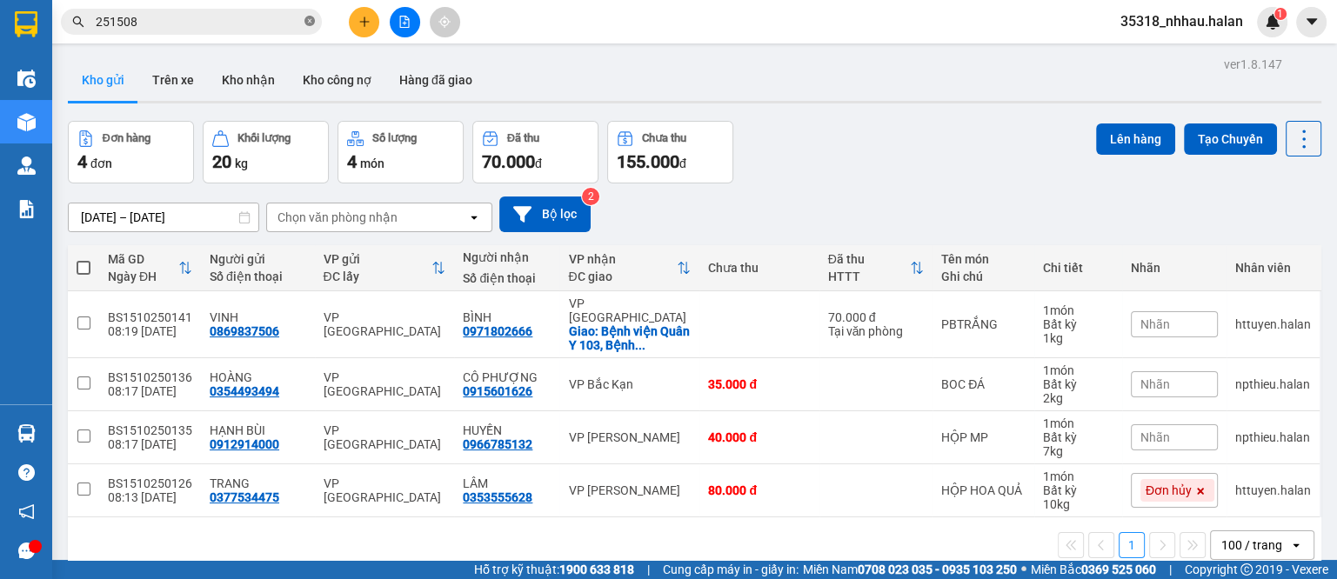
click at [309, 20] on icon "close-circle" at bounding box center [309, 21] width 10 height 10
click at [271, 20] on input "text" at bounding box center [198, 21] width 205 height 19
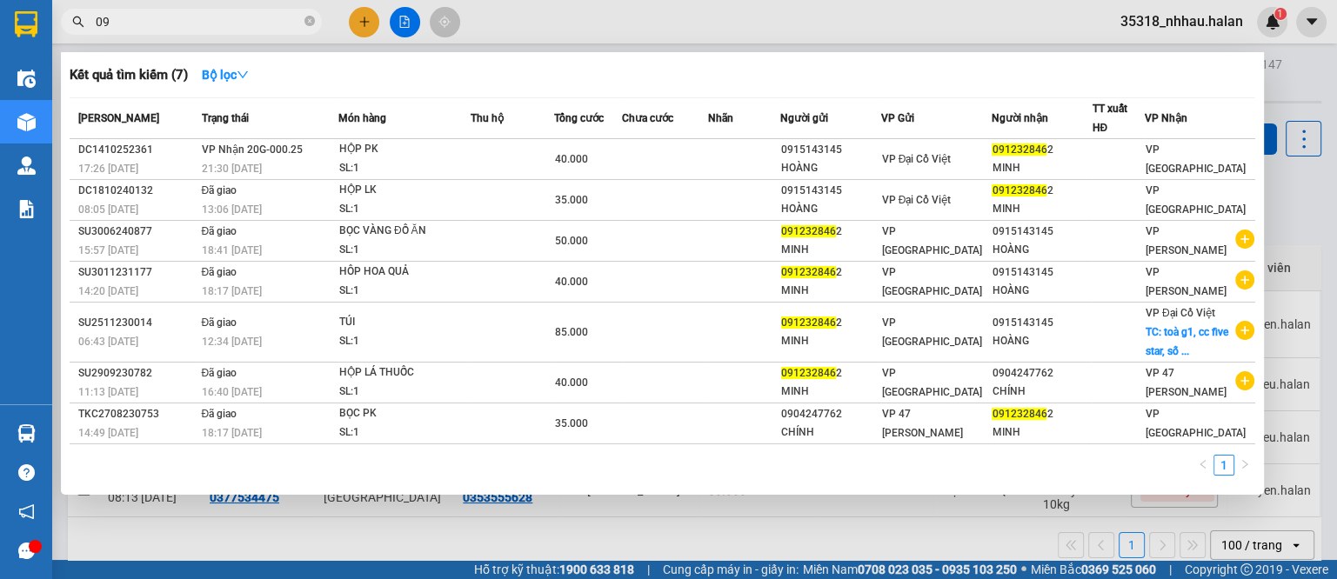
type input "0"
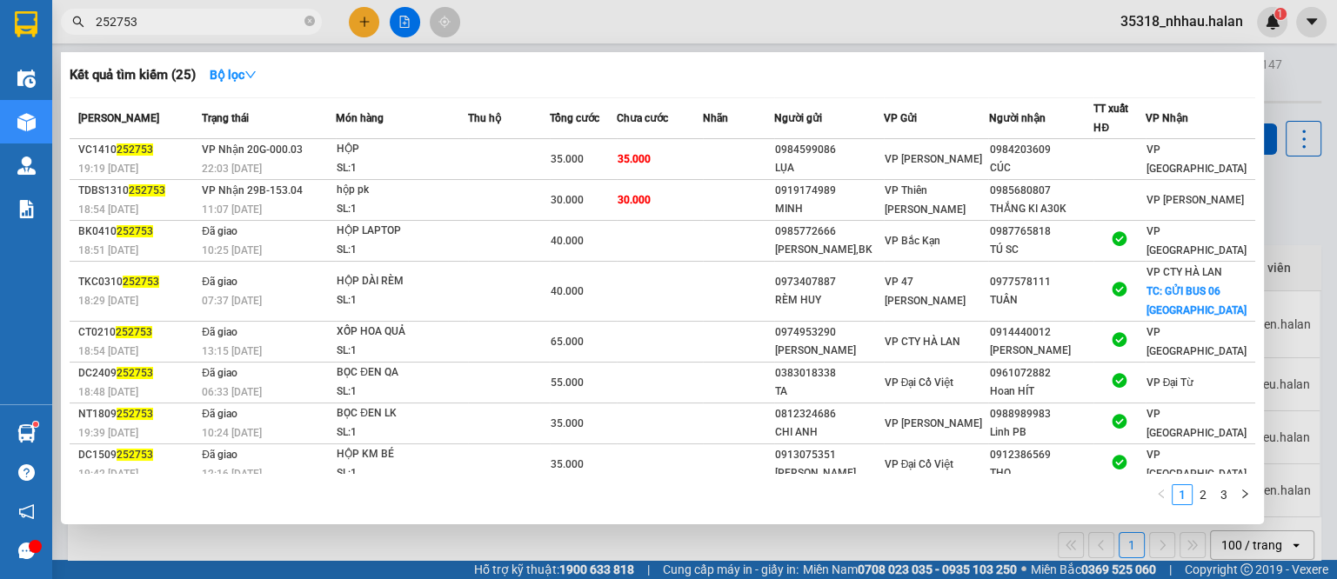
type input "252753"
click at [1292, 206] on div at bounding box center [668, 289] width 1337 height 579
